Goal: Task Accomplishment & Management: Use online tool/utility

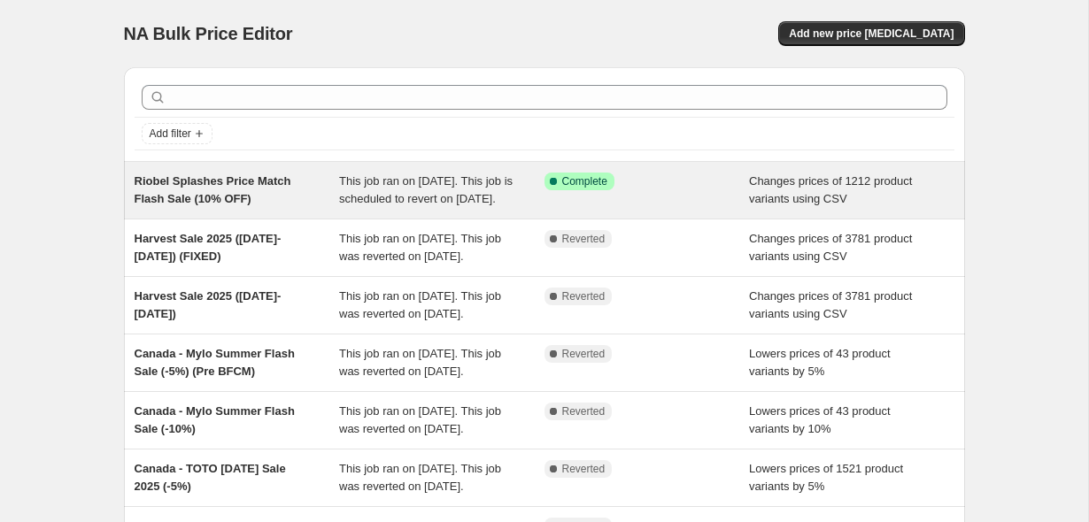
click at [246, 182] on span "Riobel Splashes Price Match Flash Sale (10% OFF)" at bounding box center [213, 189] width 157 height 31
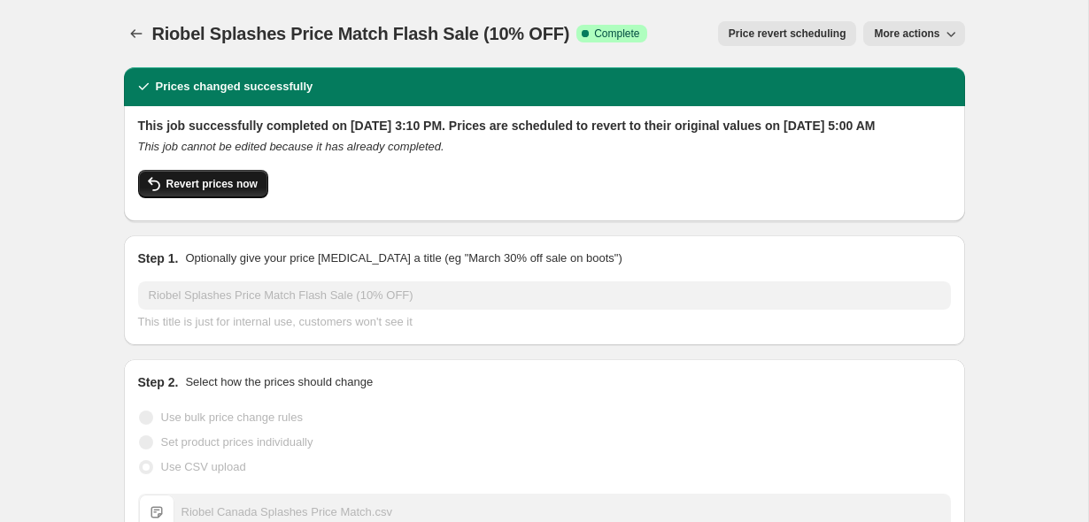
click at [197, 191] on span "Revert prices now" at bounding box center [211, 184] width 91 height 14
checkbox input "false"
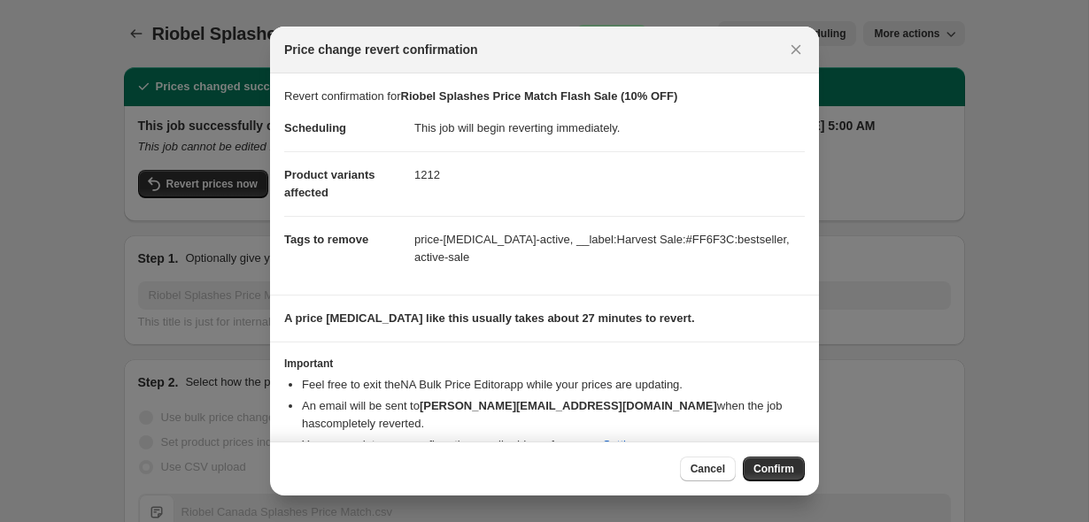
scroll to position [34, 0]
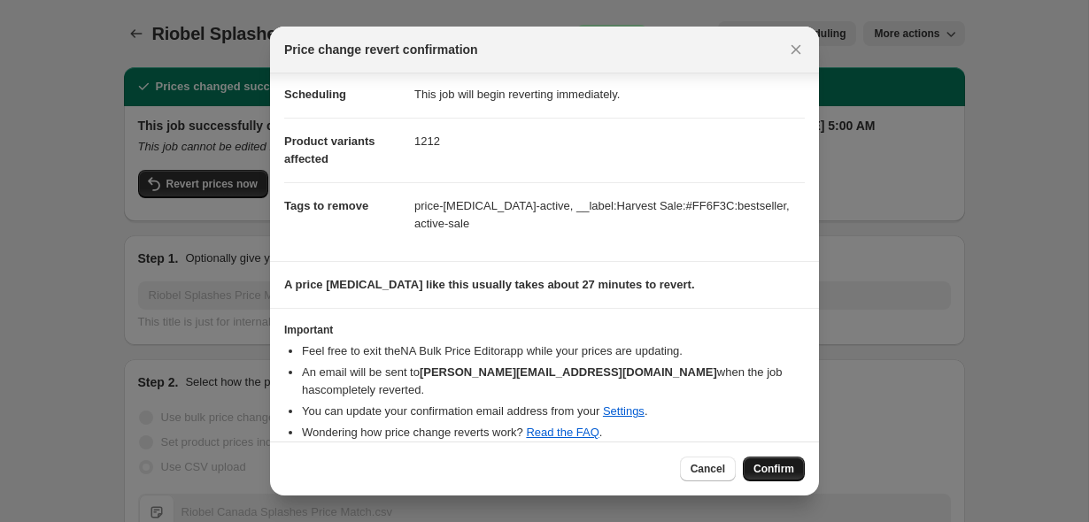
click at [772, 473] on span "Confirm" at bounding box center [773, 469] width 41 height 14
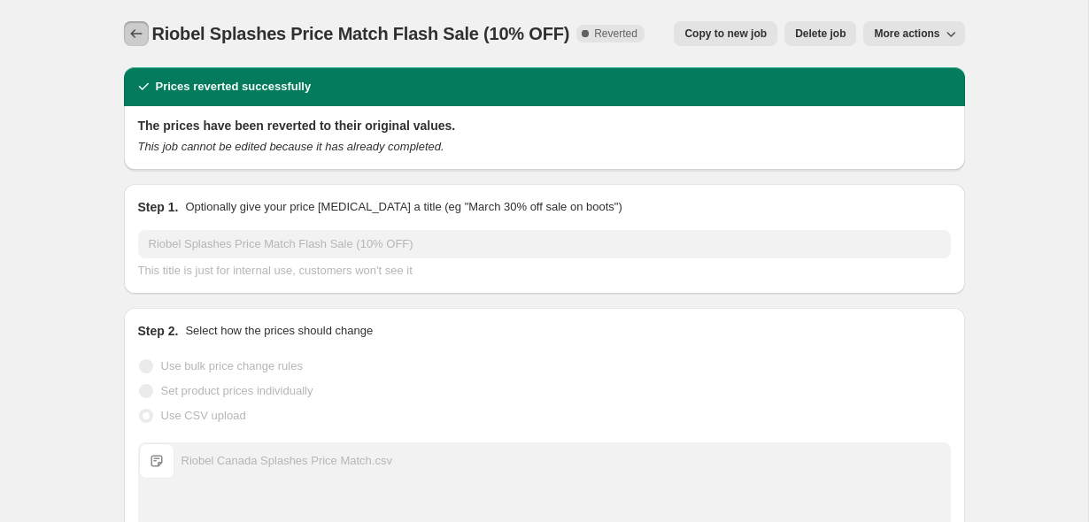
click at [135, 30] on icon "Price change jobs" at bounding box center [136, 34] width 18 height 18
